Goal: Navigation & Orientation: Locate item on page

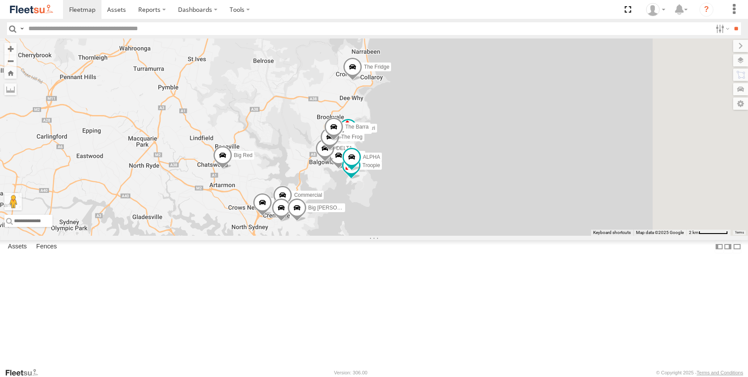
drag, startPoint x: 506, startPoint y: 256, endPoint x: 409, endPoint y: 301, distance: 106.6
click at [409, 236] on div "Grouch Hippo Blue DELTA Ferrari Troopie Bin Diesel The Fridge The Frog The Barr…" at bounding box center [374, 136] width 748 height 197
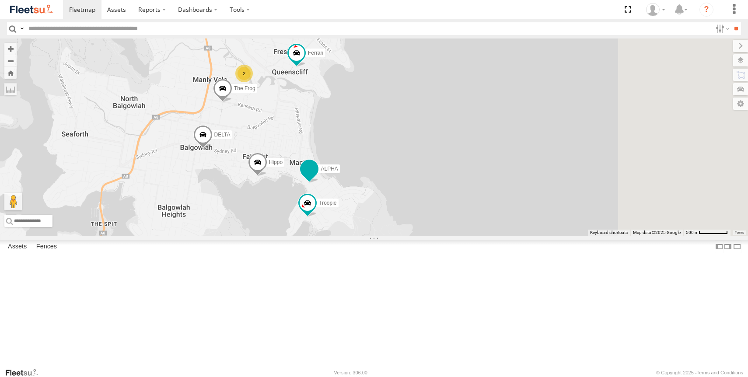
drag, startPoint x: 499, startPoint y: 241, endPoint x: 418, endPoint y: 239, distance: 80.5
click at [317, 177] on span at bounding box center [309, 169] width 16 height 16
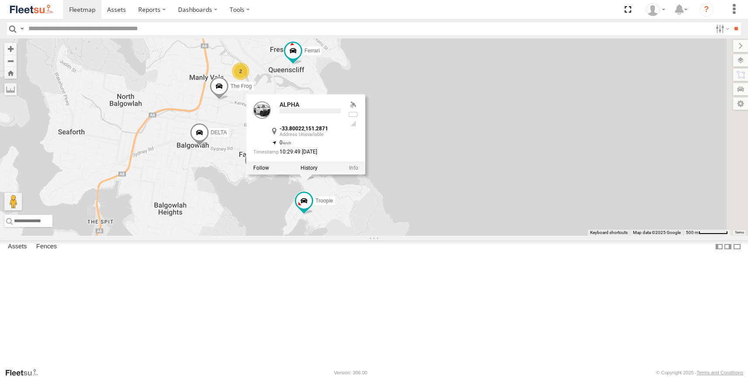
click at [502, 236] on div "Grouch Hippo Blue DELTA Ferrari Troopie The Fridge The Frog ALPHA Big Red Big […" at bounding box center [374, 136] width 748 height 197
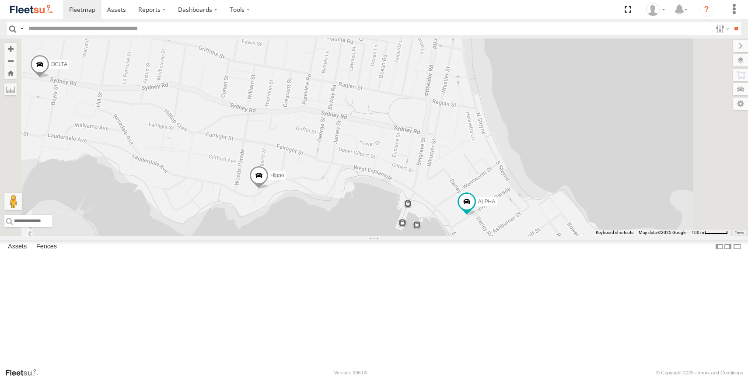
drag, startPoint x: 362, startPoint y: 180, endPoint x: 358, endPoint y: 243, distance: 63.1
click at [268, 189] on span at bounding box center [258, 177] width 19 height 24
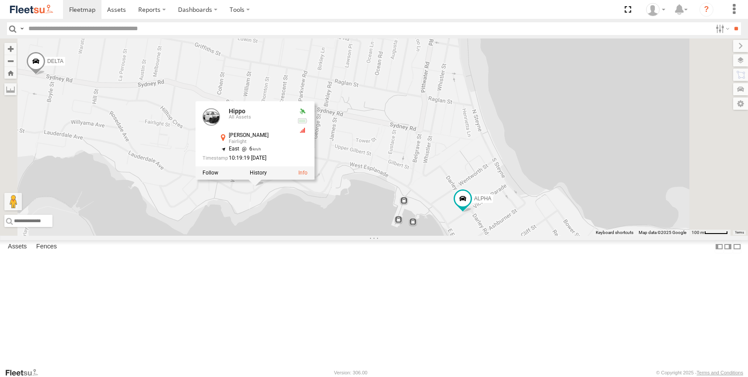
click at [440, 236] on div "Grouch Hippo Blue DELTA Ferrari Troopie The Fridge The Frog ALPHA Big Red Big […" at bounding box center [374, 136] width 748 height 197
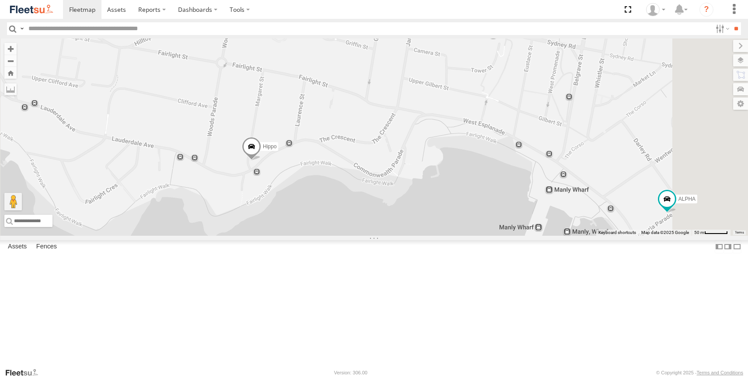
click at [261, 160] on span at bounding box center [251, 149] width 19 height 24
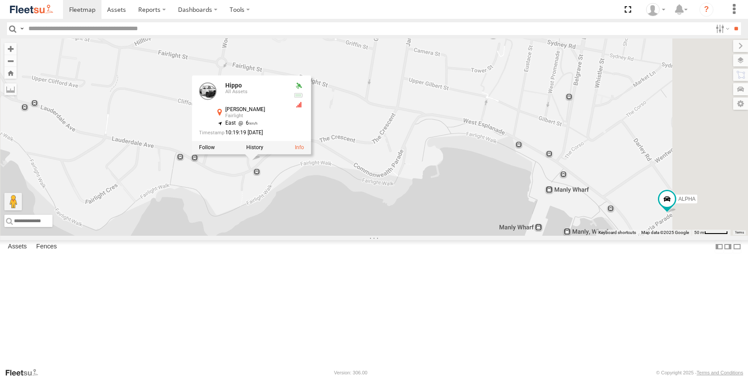
click at [414, 236] on div "Grouch Hippo Blue DELTA Ferrari Troopie The Fridge The Frog ALPHA Big Red Big […" at bounding box center [374, 136] width 748 height 197
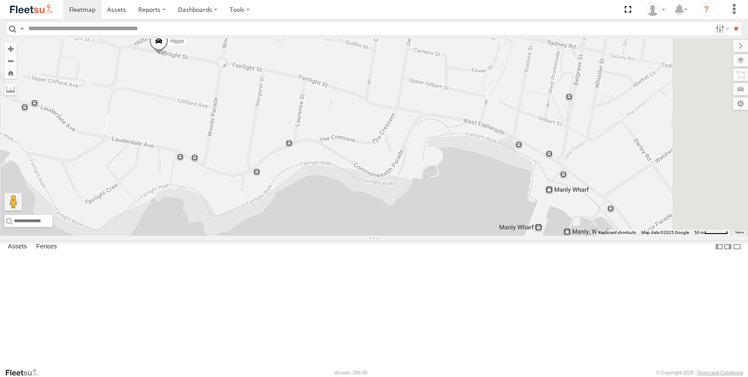
scroll to position [54, 0]
click at [0, 0] on div "Big [PERSON_NAME]" at bounding box center [0, 0] width 0 height 0
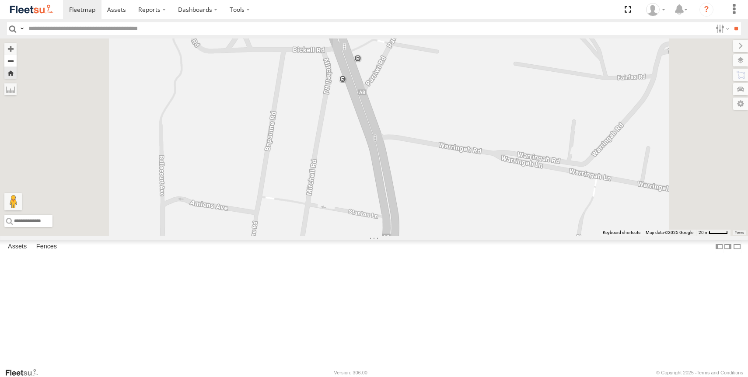
click at [17, 63] on button "Zoom out" at bounding box center [10, 61] width 12 height 12
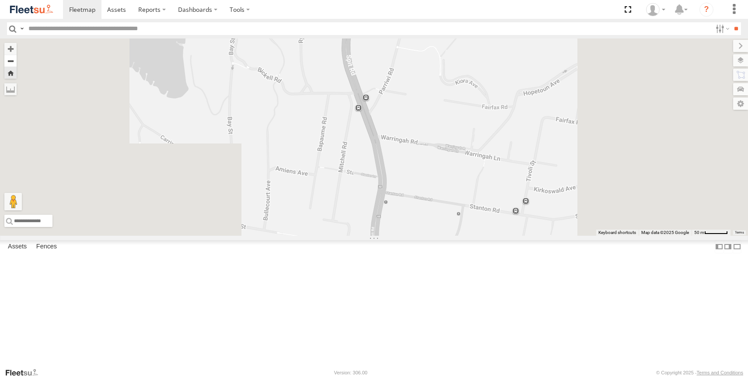
click at [17, 63] on button "Zoom out" at bounding box center [10, 61] width 12 height 12
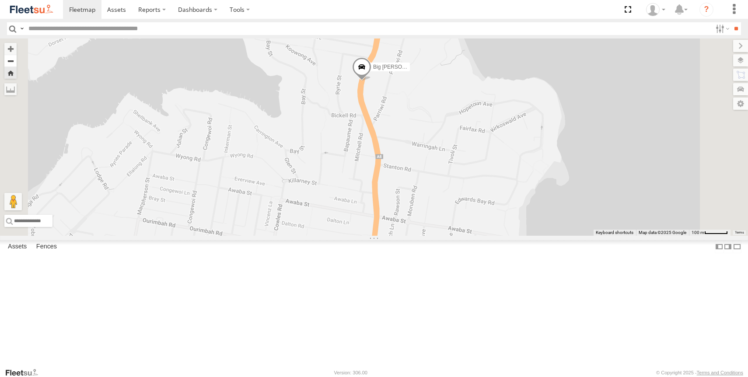
click at [17, 63] on button "Zoom out" at bounding box center [10, 61] width 12 height 12
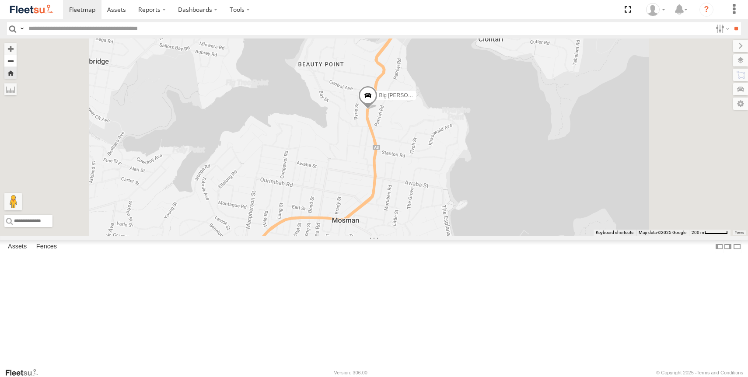
click at [17, 63] on button "Zoom out" at bounding box center [10, 61] width 12 height 12
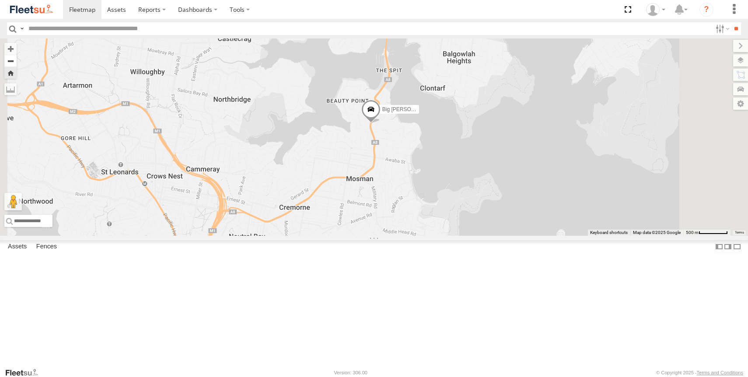
click at [17, 63] on button "Zoom out" at bounding box center [10, 61] width 12 height 12
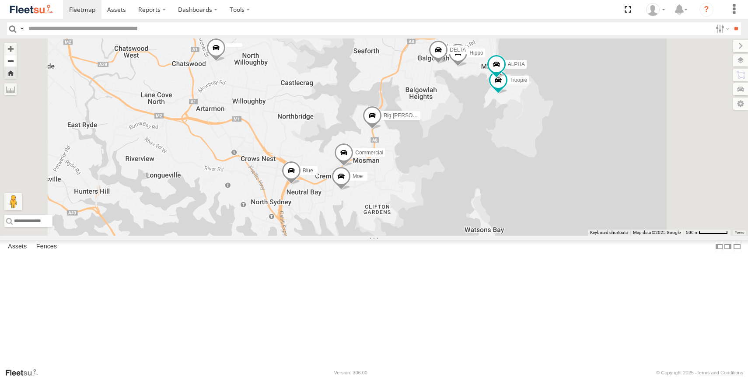
scroll to position [0, 0]
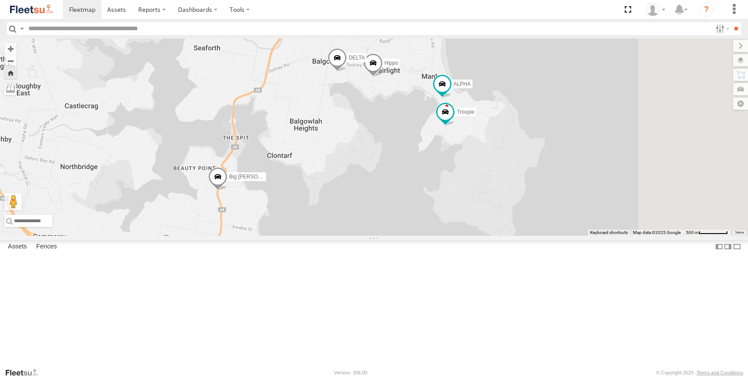
drag, startPoint x: 598, startPoint y: 160, endPoint x: 412, endPoint y: 244, distance: 203.5
click at [412, 236] on div "Hippo Blue DELTA Troopie ALPHA Big [PERSON_NAME] Commercial Moe" at bounding box center [374, 136] width 748 height 197
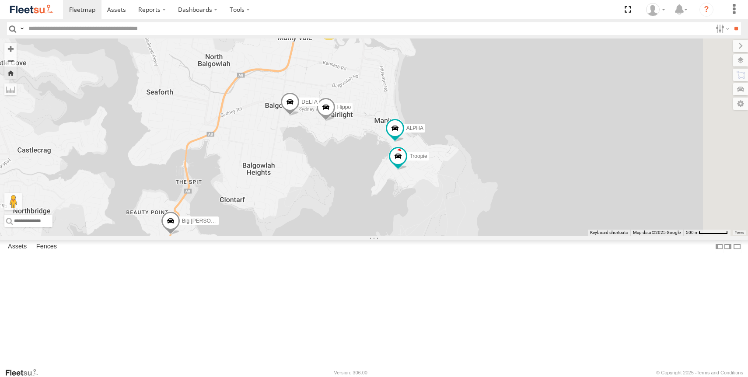
drag, startPoint x: 500, startPoint y: 186, endPoint x: 487, endPoint y: 213, distance: 29.7
click at [487, 213] on div "Hippo Blue DELTA Ferrari Troopie ALPHA Big [PERSON_NAME] Commercial Moe 2" at bounding box center [374, 136] width 748 height 197
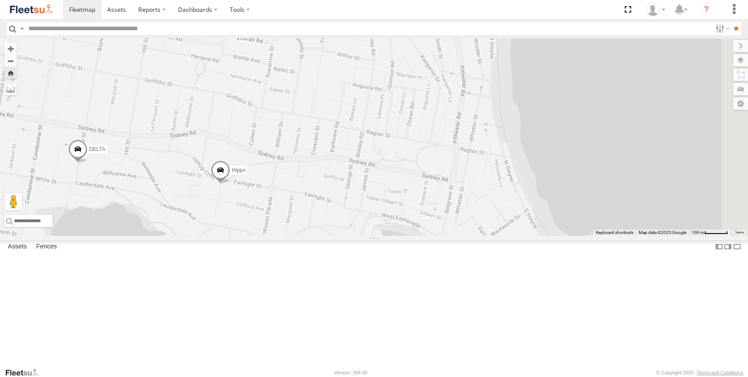
drag, startPoint x: 521, startPoint y: 239, endPoint x: 335, endPoint y: 292, distance: 194.1
click at [335, 236] on div "Hippo Blue DELTA Ferrari Troopie ALPHA Big [PERSON_NAME] Commercial Moe" at bounding box center [374, 136] width 748 height 197
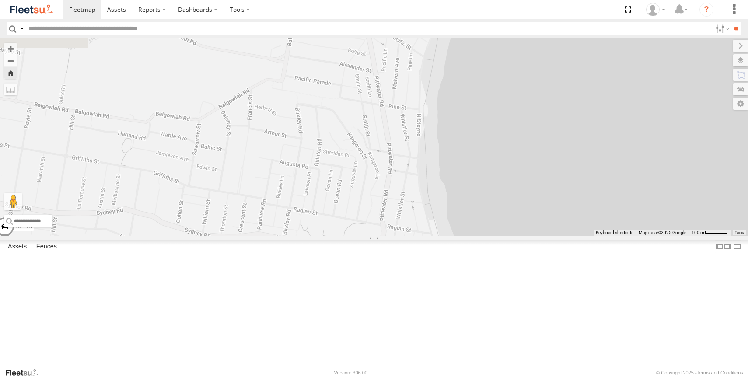
drag, startPoint x: 418, startPoint y: 197, endPoint x: 465, endPoint y: 290, distance: 104.6
click at [466, 236] on div "Hippo Blue DELTA Ferrari Troopie ALPHA Big [PERSON_NAME] Commercial Moe" at bounding box center [374, 136] width 748 height 197
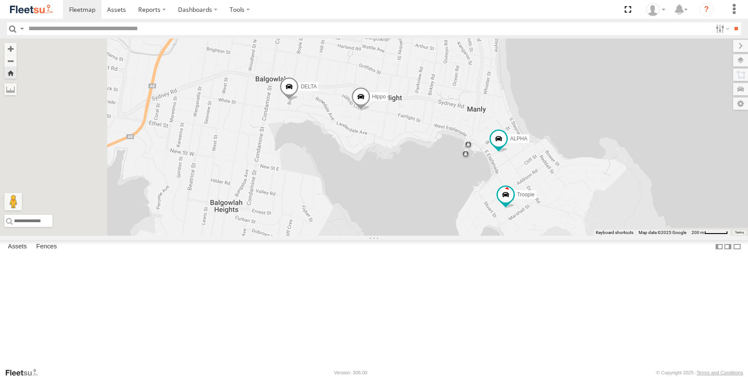
drag, startPoint x: 471, startPoint y: 258, endPoint x: 529, endPoint y: 96, distance: 172.5
click at [529, 96] on div "Hippo Blue DELTA Ferrari Troopie ALPHA Big [PERSON_NAME] Commercial Moe Bin Die…" at bounding box center [374, 136] width 748 height 197
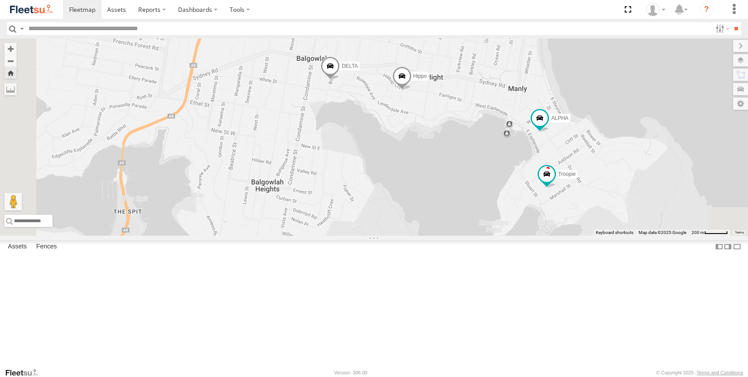
drag, startPoint x: 442, startPoint y: 225, endPoint x: 486, endPoint y: 225, distance: 43.7
click at [486, 225] on div "Hippo Blue DELTA Ferrari Troopie ALPHA Big [PERSON_NAME] Commercial Moe Bin Die…" at bounding box center [374, 136] width 748 height 197
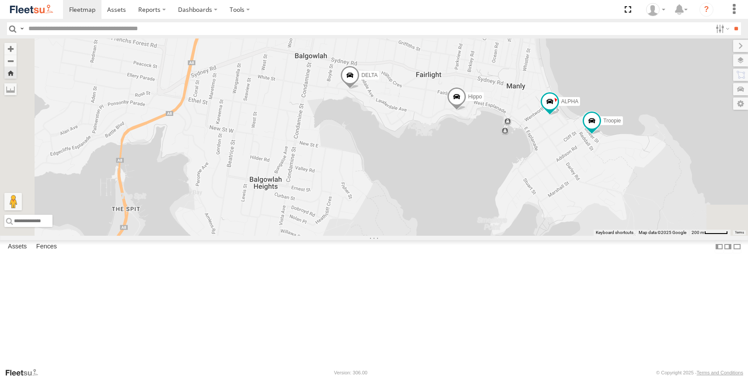
click at [0, 0] on div "All Assets" at bounding box center [0, 0] width 0 height 0
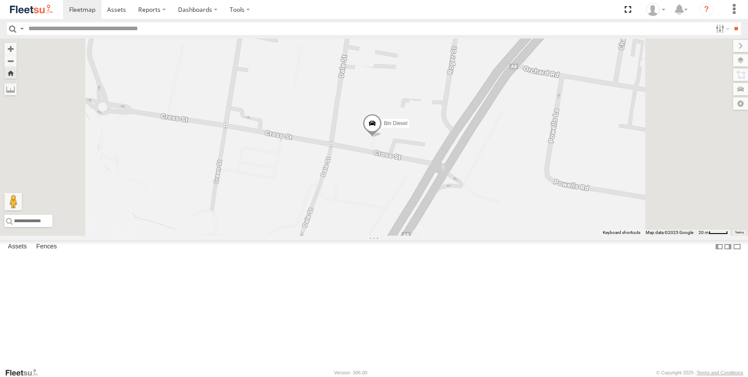
click at [0, 0] on div "The Frog All Assets" at bounding box center [0, 0] width 0 height 0
